Goal: Task Accomplishment & Management: Use online tool/utility

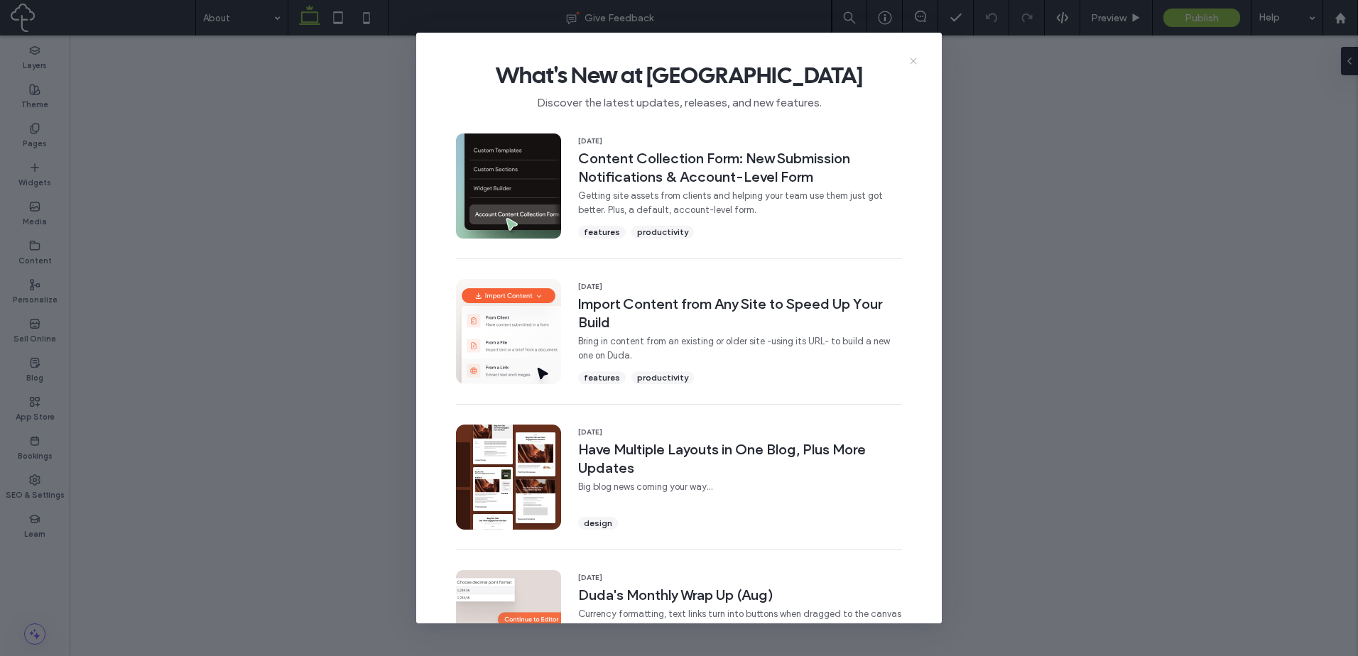
click at [908, 64] on icon at bounding box center [913, 60] width 11 height 11
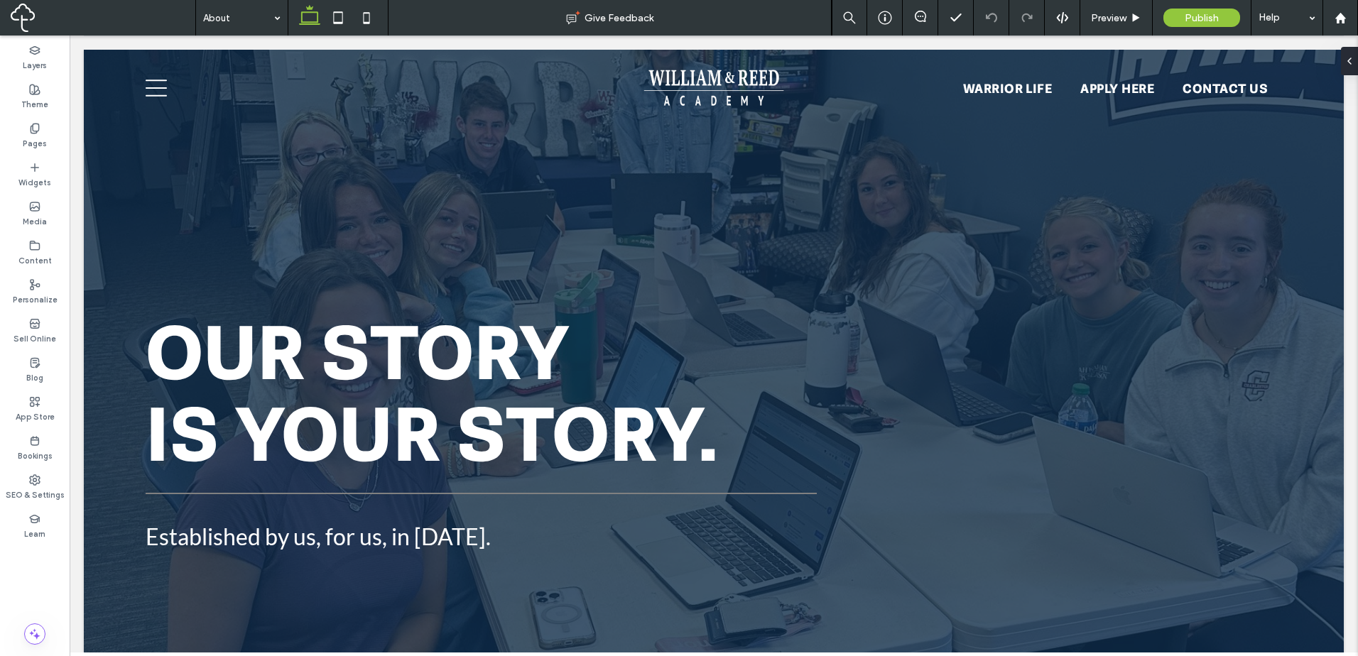
drag, startPoint x: 221, startPoint y: 21, endPoint x: 227, endPoint y: 33, distance: 13.3
click at [26, 180] on label "Widgets" at bounding box center [34, 181] width 33 height 16
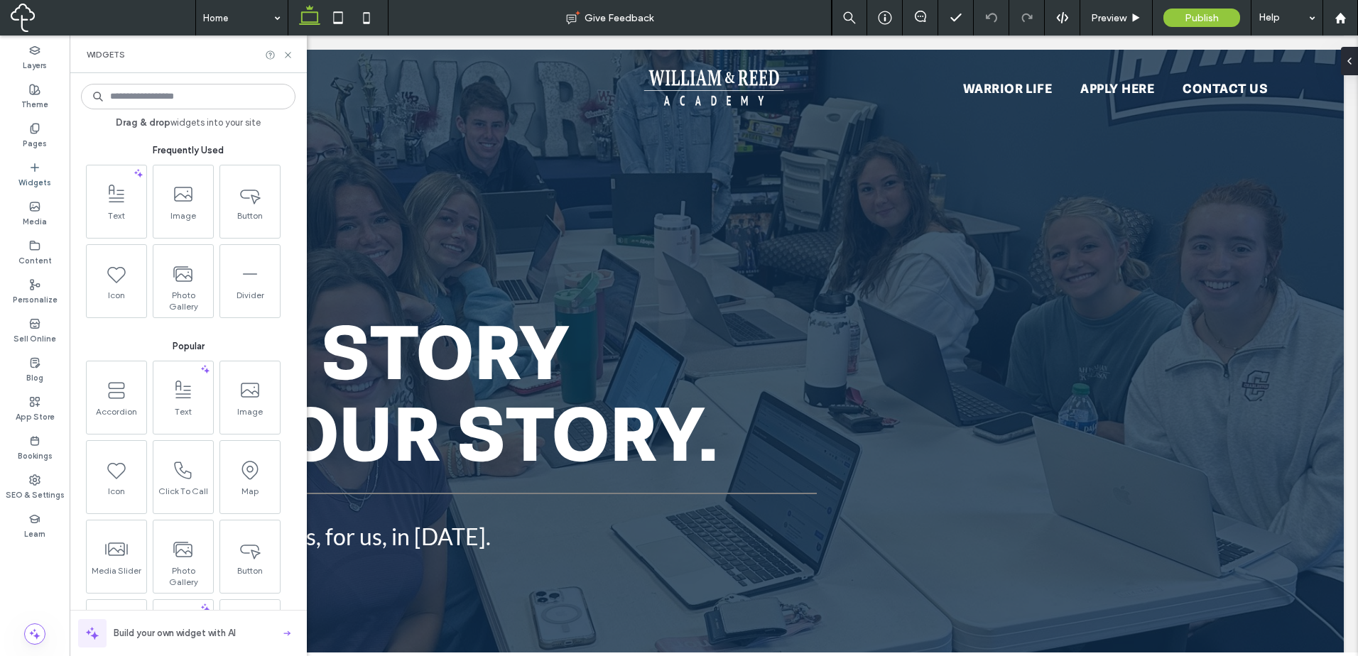
type input "*"
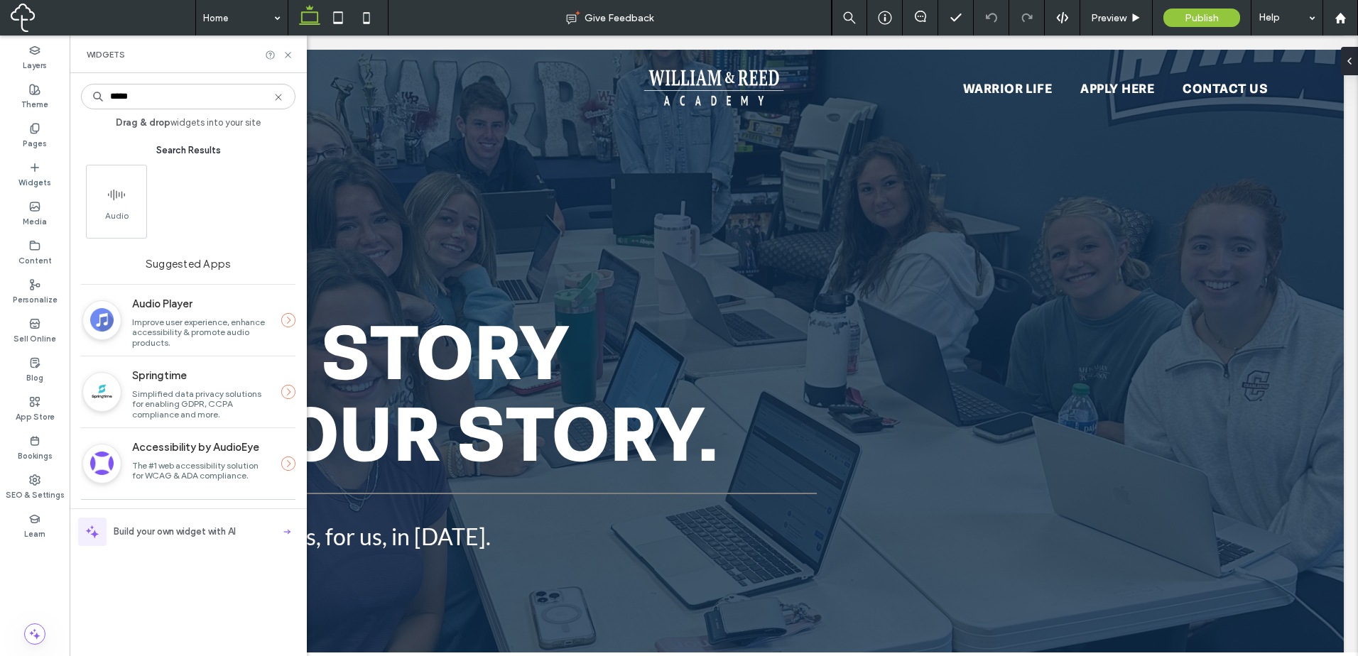
type input "*****"
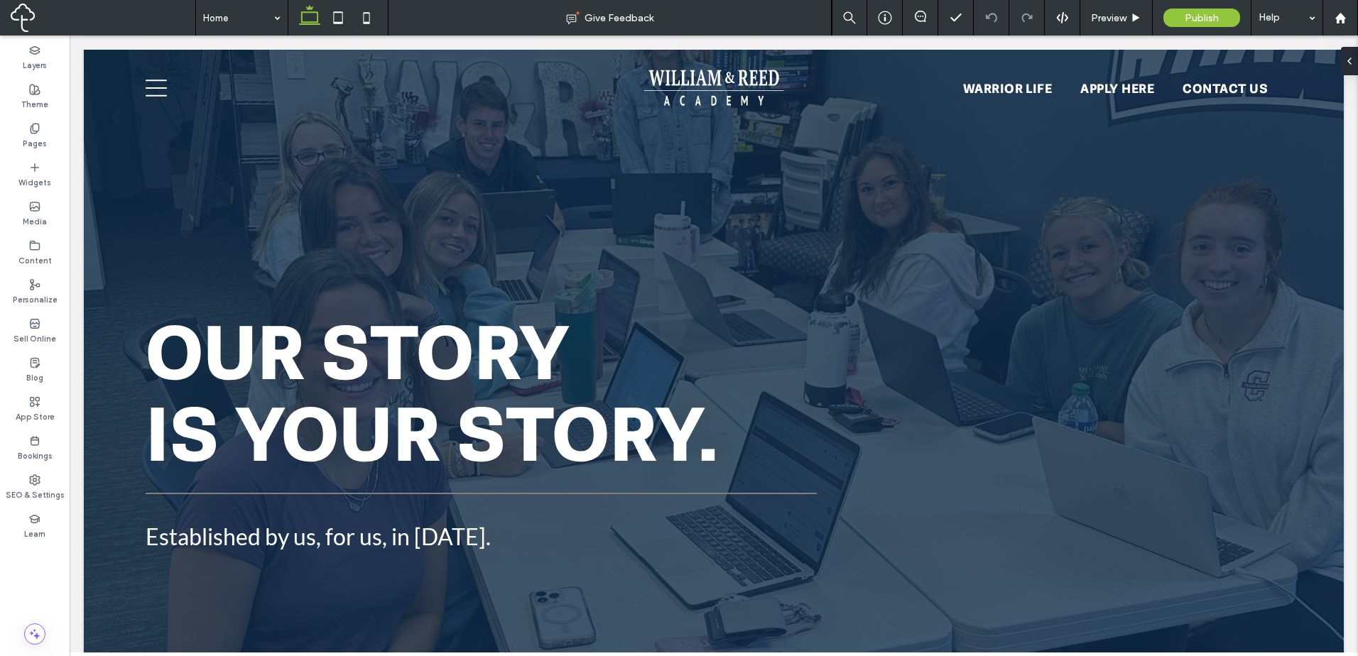
drag, startPoint x: 239, startPoint y: 51, endPoint x: 421, endPoint y: 85, distance: 184.9
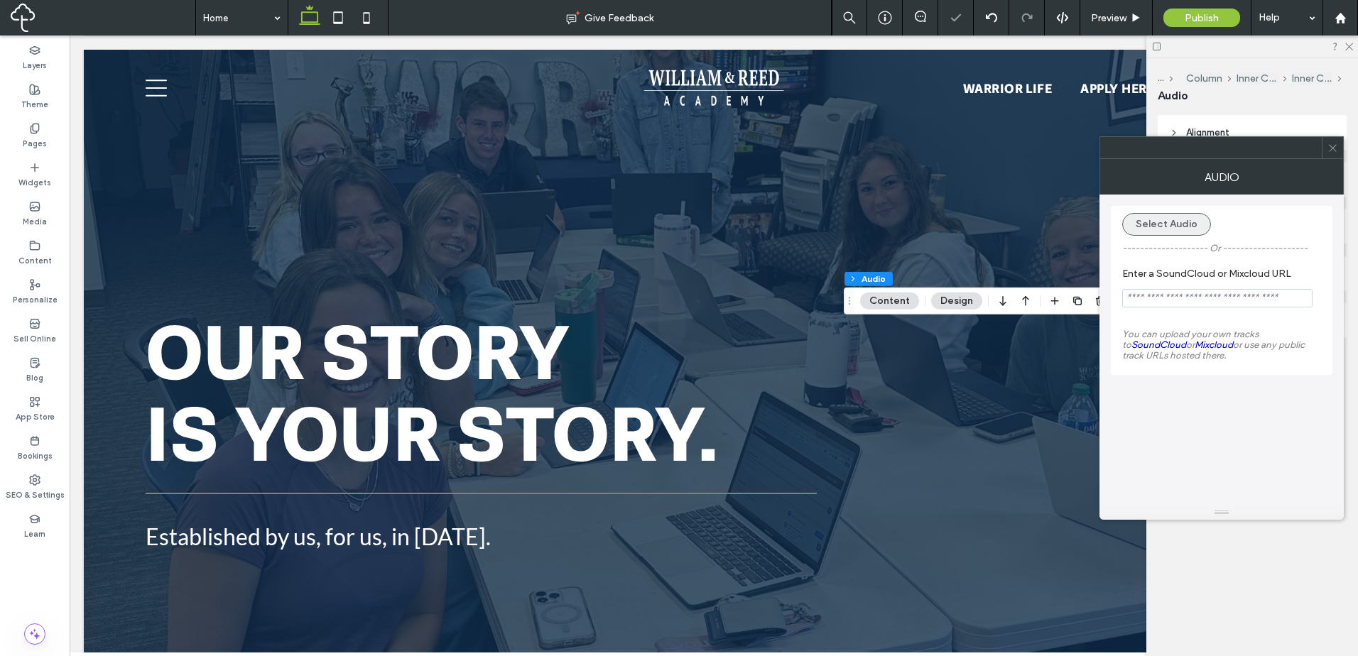
click at [1173, 229] on button "Select Audio" at bounding box center [1166, 224] width 89 height 23
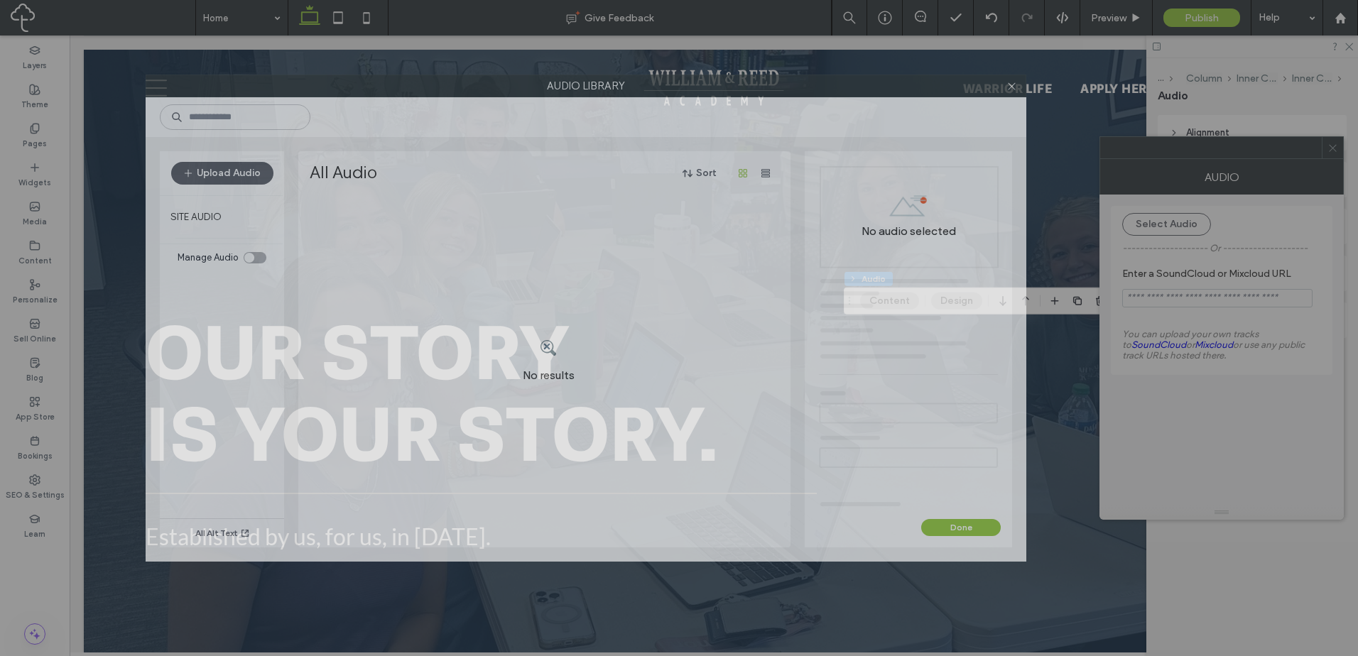
drag, startPoint x: 992, startPoint y: 101, endPoint x: 908, endPoint y: 91, distance: 85.1
click at [906, 91] on label "Audio Library" at bounding box center [585, 85] width 879 height 21
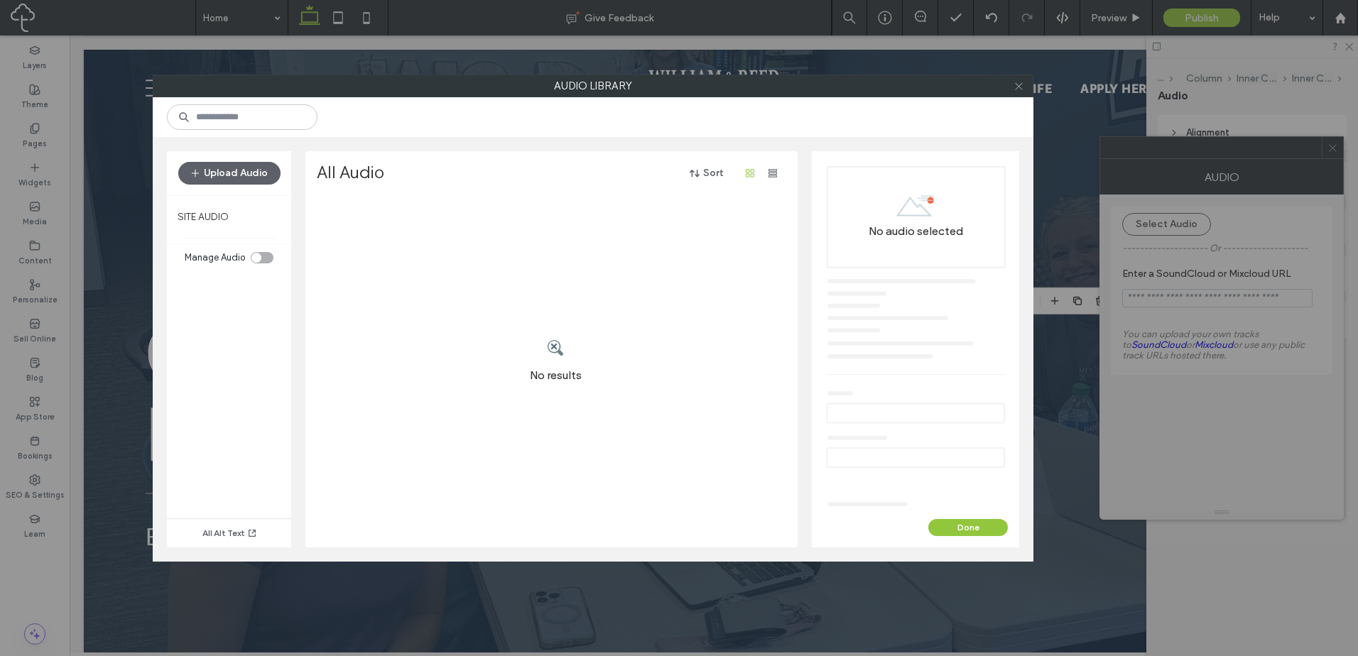
click at [1014, 81] on icon at bounding box center [1019, 86] width 11 height 11
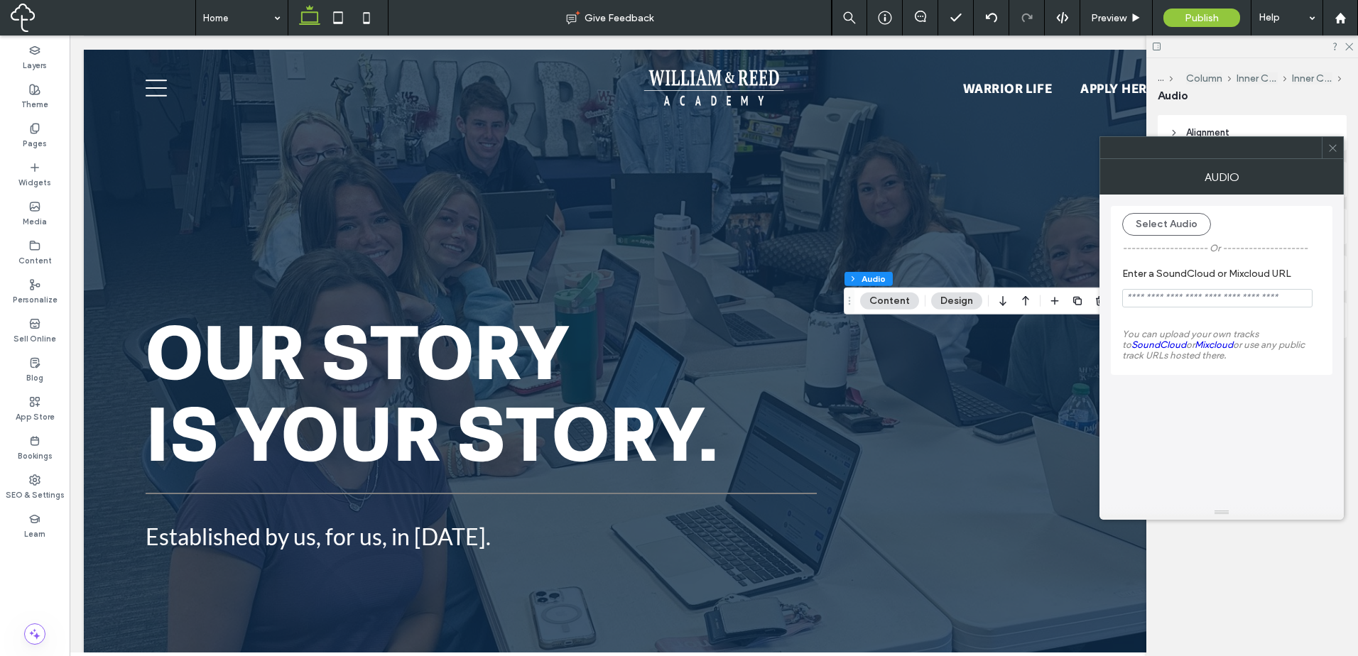
click at [1338, 157] on div at bounding box center [1332, 147] width 21 height 21
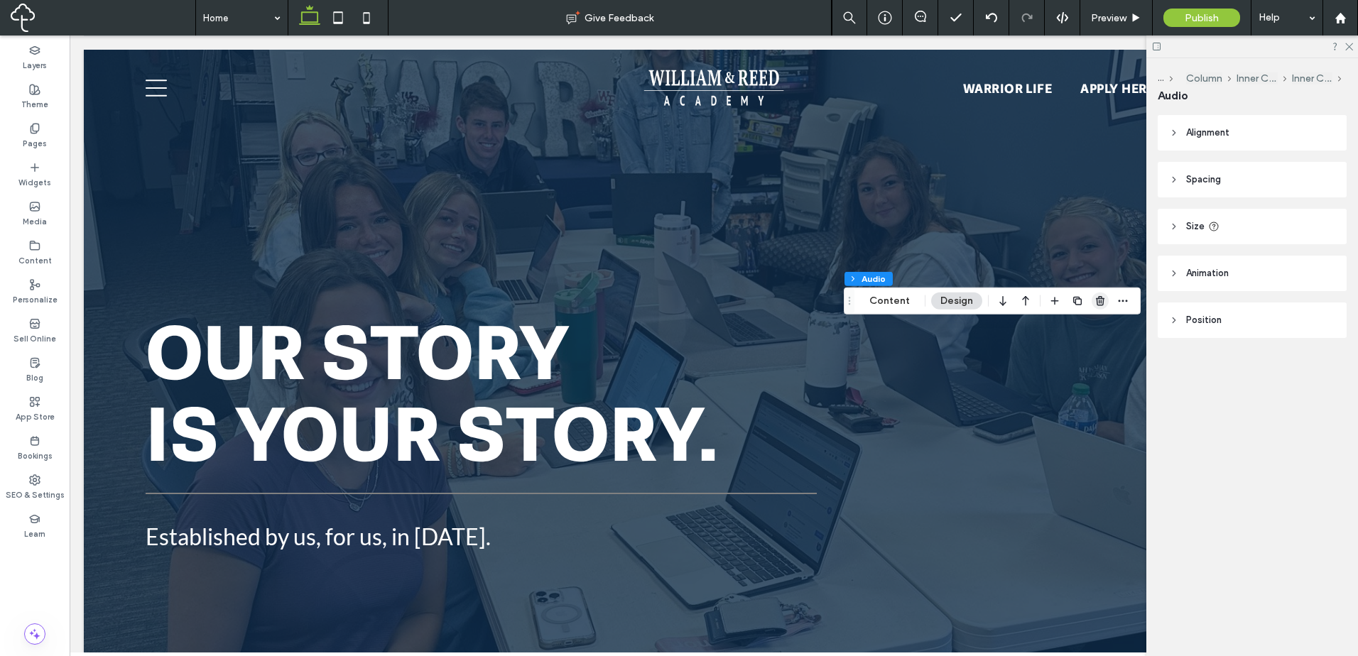
click at [1099, 301] on icon "button" at bounding box center [1100, 301] width 11 height 11
